Goal: Information Seeking & Learning: Compare options

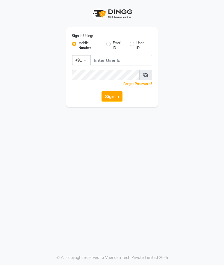
click at [119, 59] on input "Username" at bounding box center [121, 60] width 62 height 10
type input "9890515197"
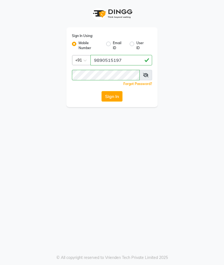
click at [114, 100] on button "Sign In" at bounding box center [111, 96] width 21 height 10
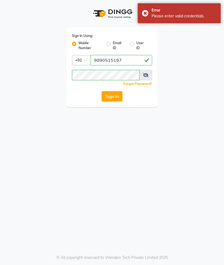
click at [115, 95] on button "Sign In" at bounding box center [111, 96] width 21 height 10
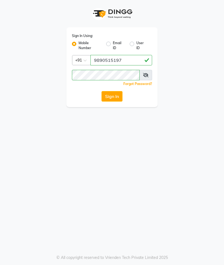
click at [111, 97] on button "Sign In" at bounding box center [111, 96] width 21 height 10
click at [110, 101] on button "Sign In" at bounding box center [111, 96] width 21 height 10
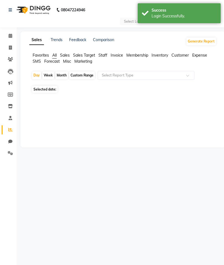
select select "en"
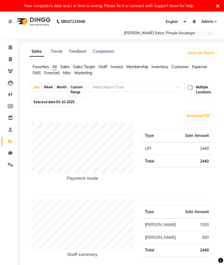
click at [105, 51] on link "Comparison" at bounding box center [103, 51] width 21 height 5
select select "single_date"
select select "single_date_dash"
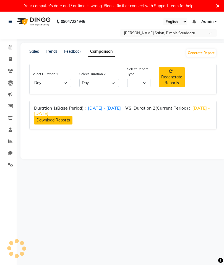
select select "comparison_report"
